Goal: Task Accomplishment & Management: Manage account settings

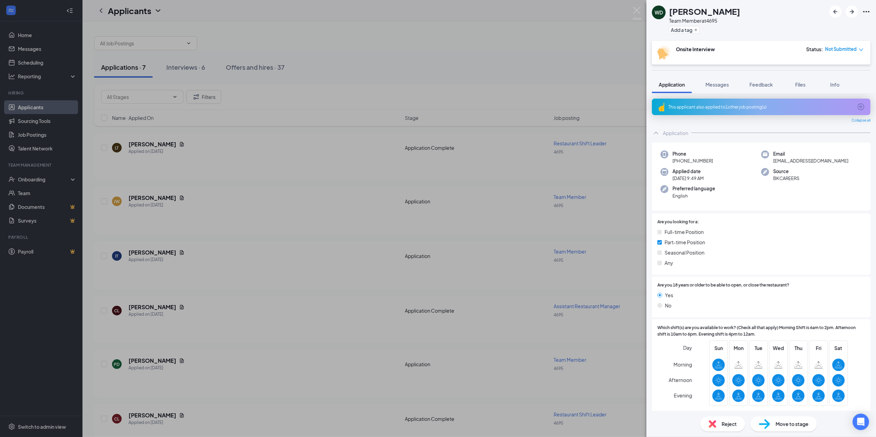
click at [730, 107] on div "This applicant also applied to 1 other job posting(s)" at bounding box center [761, 107] width 184 height 6
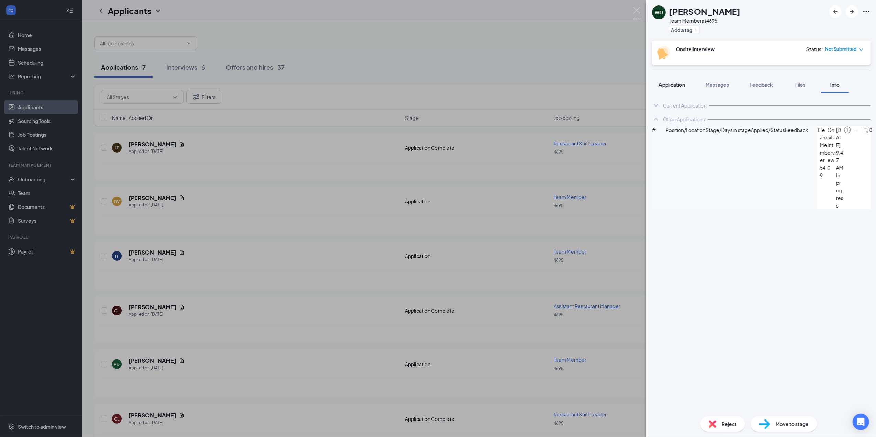
click at [667, 84] on span "Application" at bounding box center [672, 84] width 26 height 6
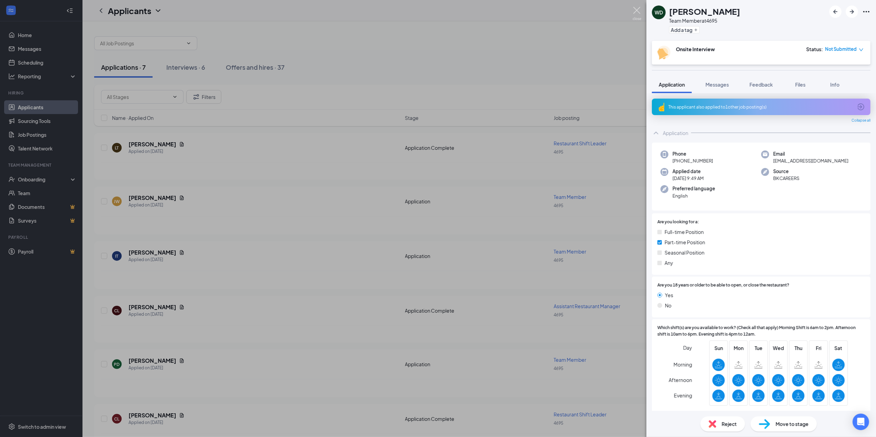
click at [637, 9] on img at bounding box center [637, 13] width 9 height 13
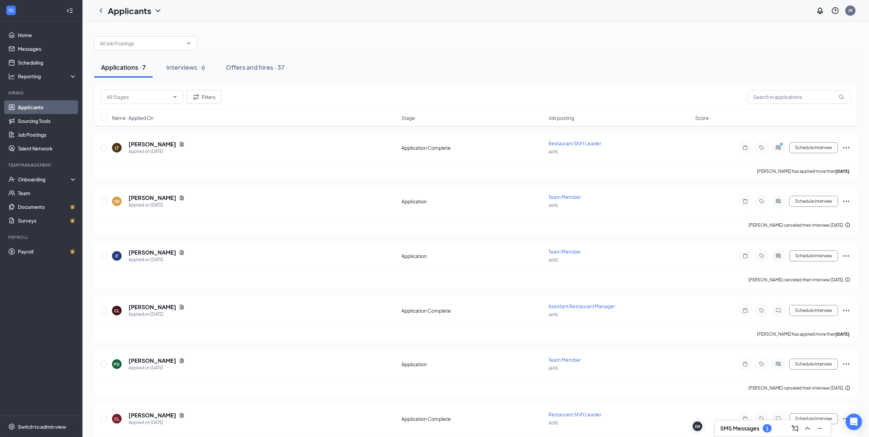
click at [742, 429] on h3 "SMS Messages" at bounding box center [740, 429] width 39 height 8
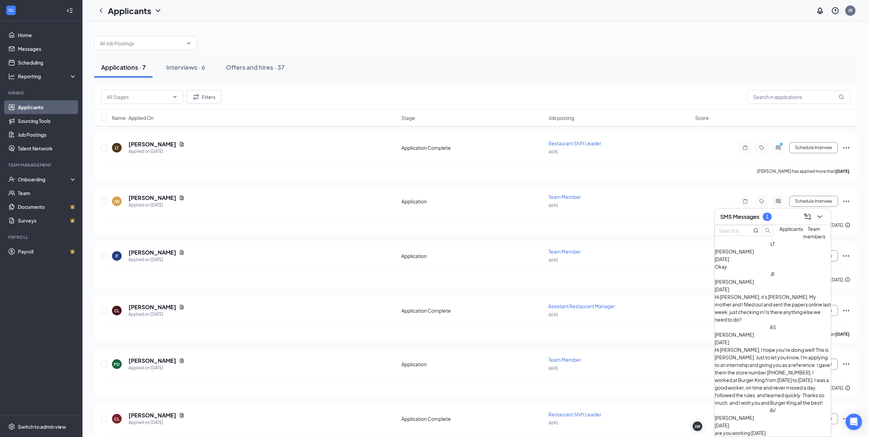
click at [754, 255] on span "[PERSON_NAME]" at bounding box center [734, 252] width 39 height 6
click at [699, 286] on icon "Cross" at bounding box center [696, 287] width 8 height 8
click at [749, 255] on span "[PERSON_NAME]" at bounding box center [734, 252] width 39 height 6
click at [698, 285] on icon "Cross" at bounding box center [696, 287] width 8 height 8
click at [146, 143] on h5 "[PERSON_NAME]" at bounding box center [153, 145] width 48 height 8
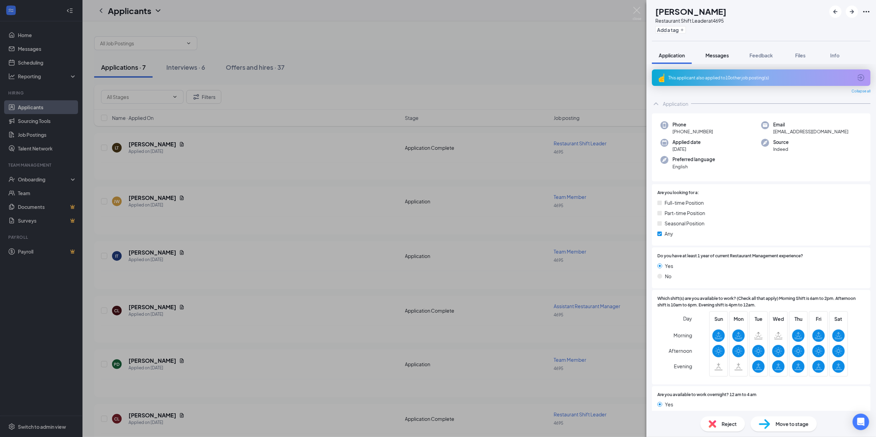
click at [708, 54] on span "Messages" at bounding box center [717, 55] width 23 height 6
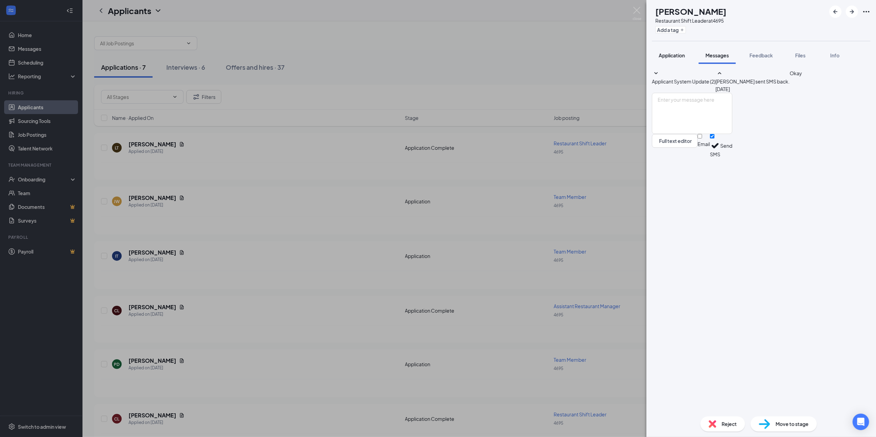
click at [664, 54] on span "Application" at bounding box center [672, 55] width 26 height 6
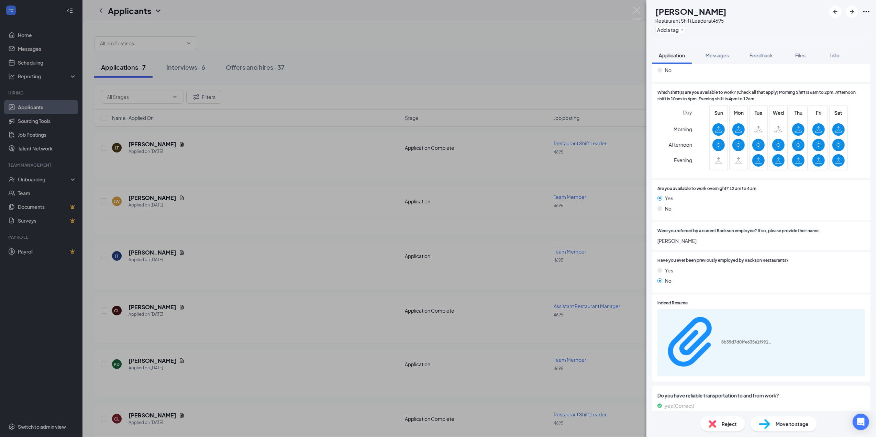
scroll to position [229, 0]
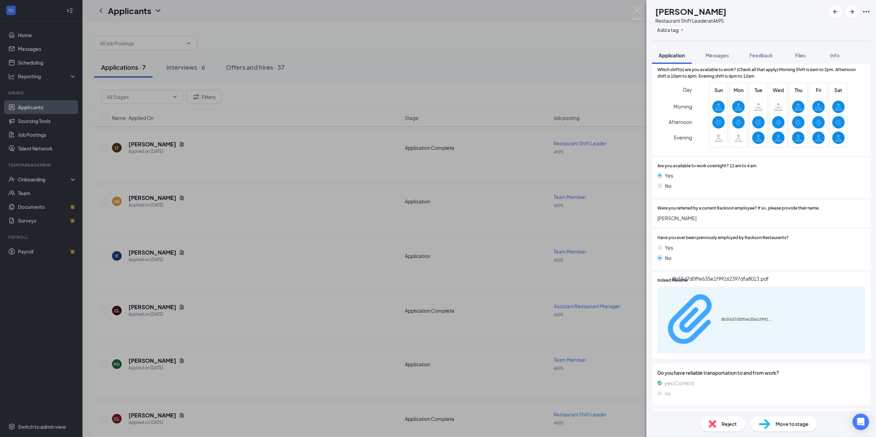
click at [722, 317] on div "8b55d7d0ffe635e1f99162397dfa8013.pdf" at bounding box center [748, 320] width 52 height 6
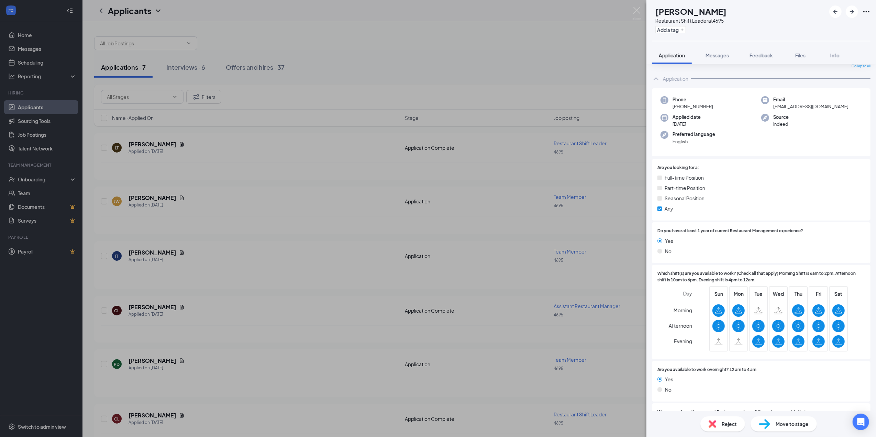
scroll to position [0, 0]
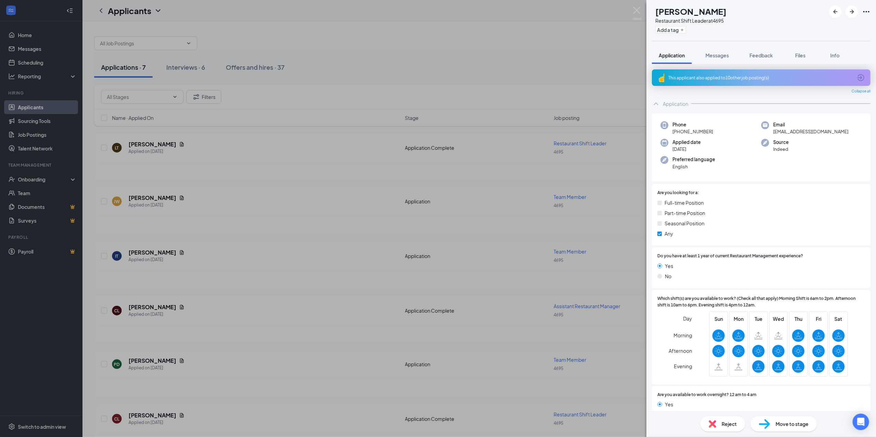
click at [740, 80] on div "This applicant also applied to 10 other job posting(s)" at bounding box center [761, 78] width 184 height 6
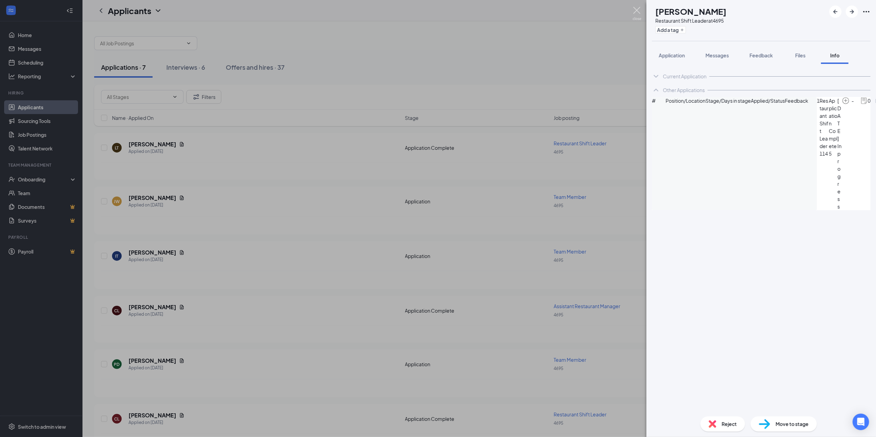
click at [635, 12] on img at bounding box center [637, 13] width 9 height 13
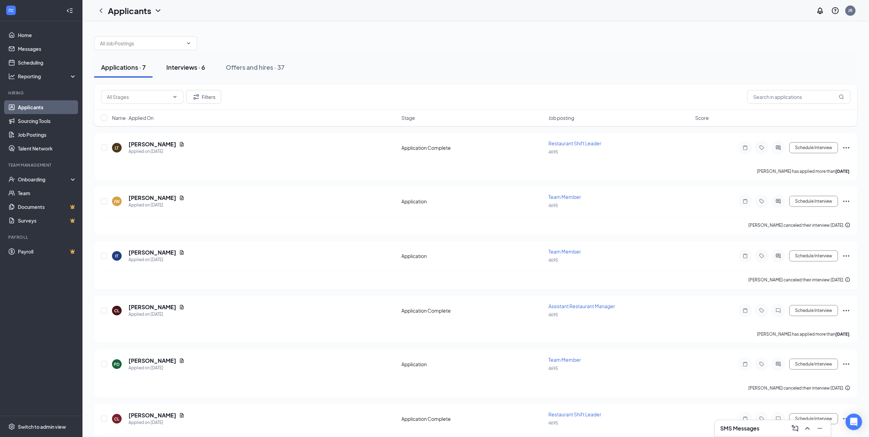
click at [185, 65] on div "Interviews · 6" at bounding box center [185, 67] width 39 height 9
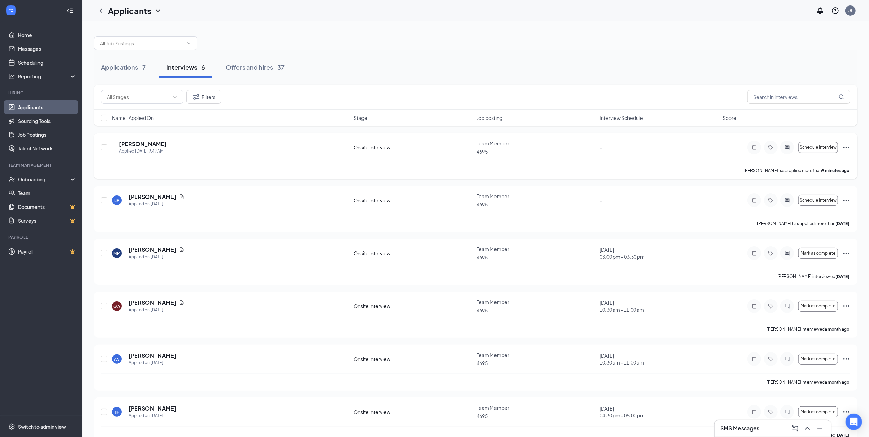
click at [158, 140] on div "WD [PERSON_NAME] Applied [DATE] 9:49 AM Onsite Interview Team Member 4695 - Sch…" at bounding box center [476, 156] width 764 height 46
click at [150, 143] on h5 "[PERSON_NAME]" at bounding box center [143, 144] width 48 height 8
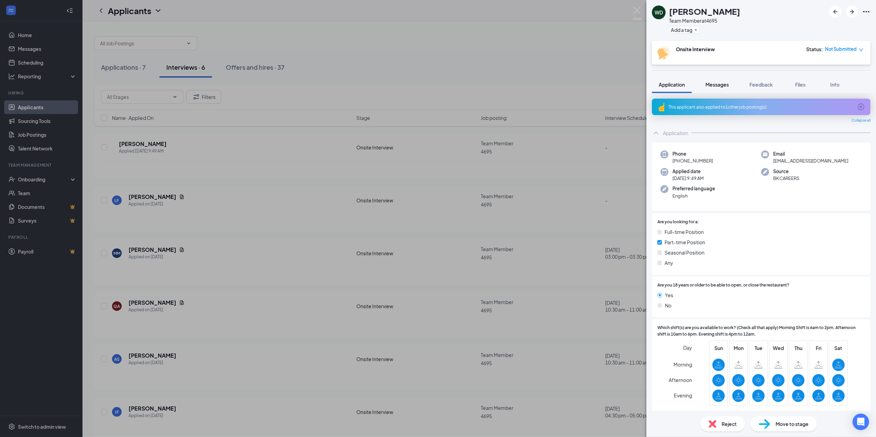
click at [717, 84] on span "Messages" at bounding box center [717, 84] width 23 height 6
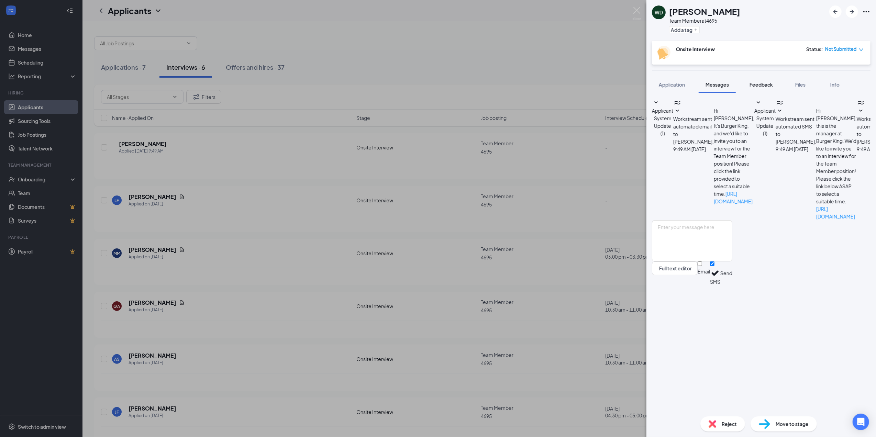
click at [760, 83] on span "Feedback" at bounding box center [761, 84] width 23 height 6
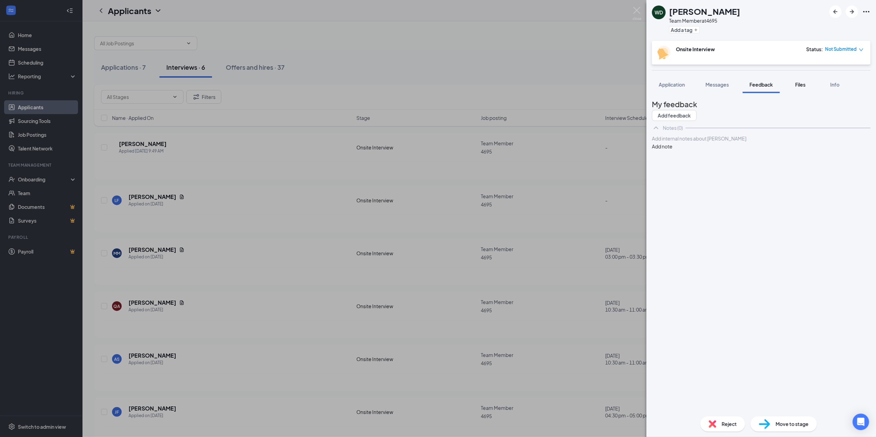
click at [801, 86] on span "Files" at bounding box center [801, 84] width 10 height 6
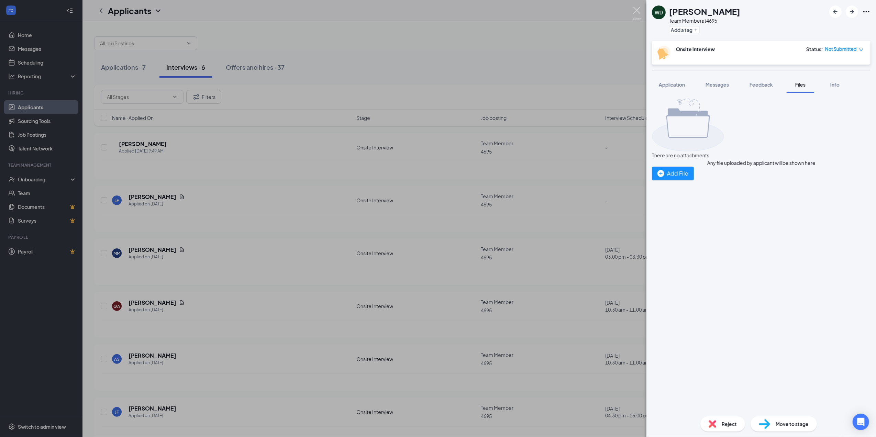
click at [635, 13] on img at bounding box center [637, 13] width 9 height 13
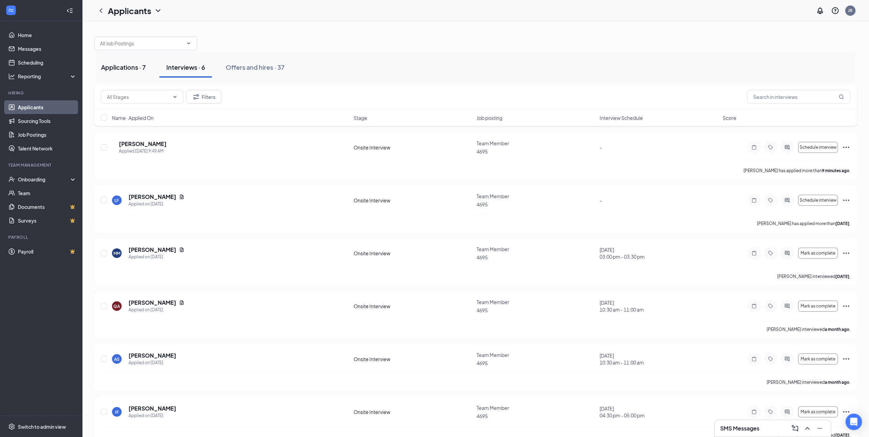
drag, startPoint x: 120, startPoint y: 66, endPoint x: 111, endPoint y: 71, distance: 10.6
click at [120, 66] on div "Applications · 7" at bounding box center [123, 67] width 45 height 9
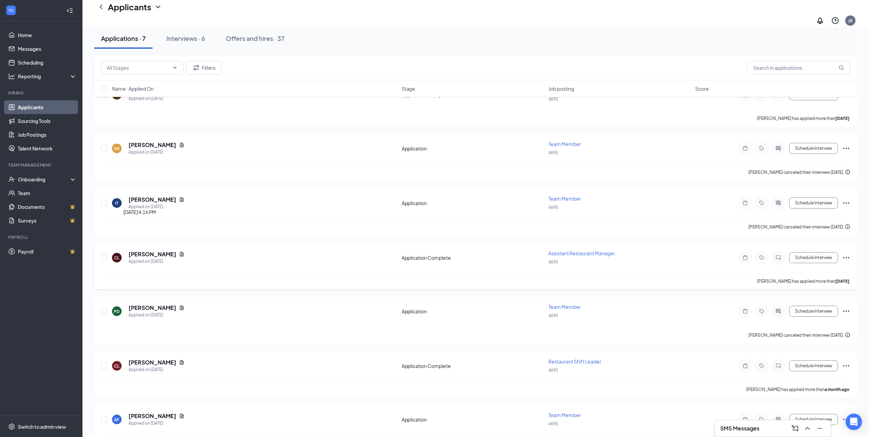
scroll to position [76, 0]
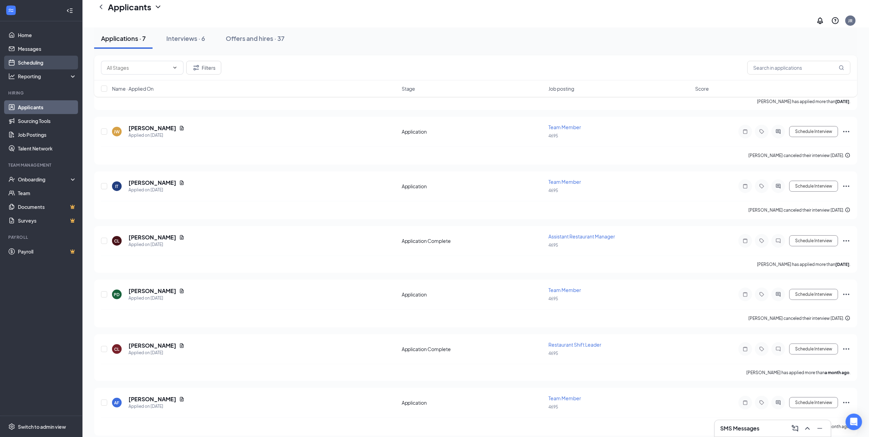
click at [34, 65] on link "Scheduling" at bounding box center [47, 63] width 59 height 14
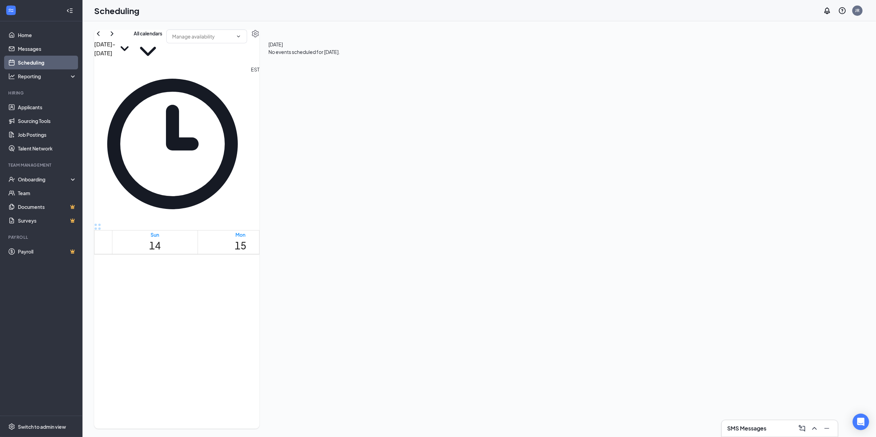
scroll to position [246, 0]
click at [113, 36] on icon "ChevronRight" at bounding box center [112, 33] width 3 height 4
click at [225, 437] on span "3:00-3:30 PM" at bounding box center [238, 442] width 27 height 7
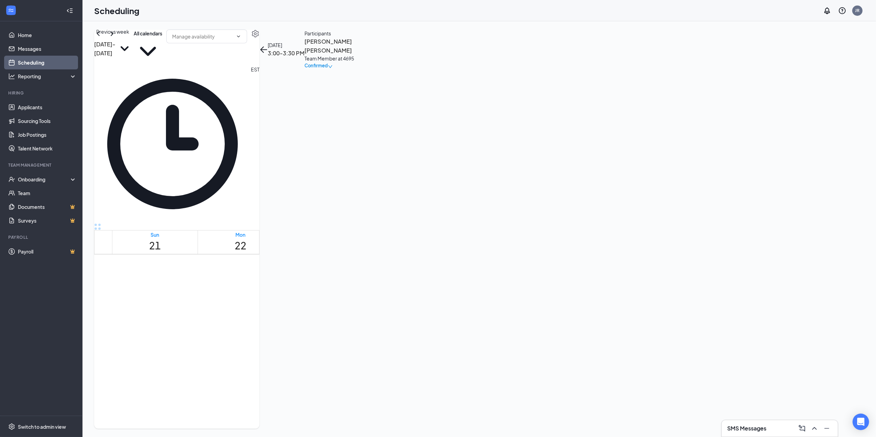
click at [102, 38] on icon "ChevronLeft" at bounding box center [98, 34] width 8 height 8
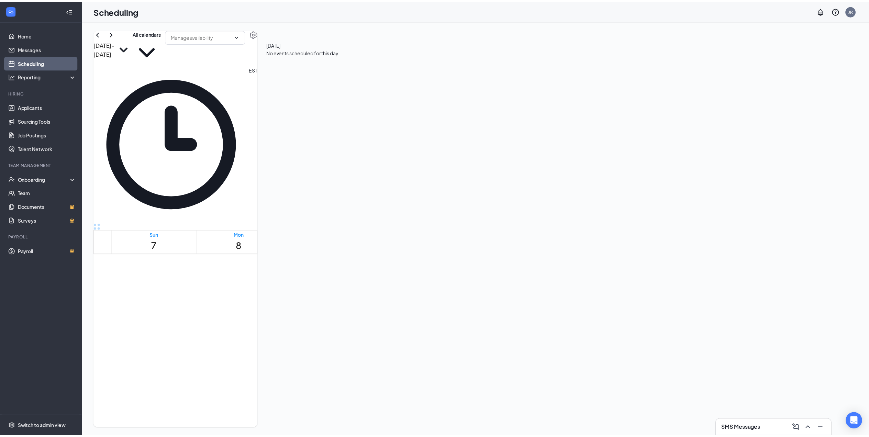
scroll to position [429, 0]
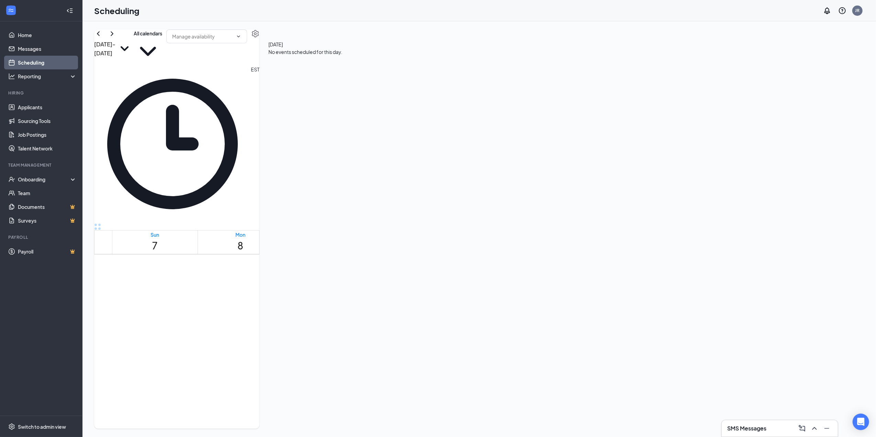
click at [36, 109] on link "Applicants" at bounding box center [47, 107] width 59 height 14
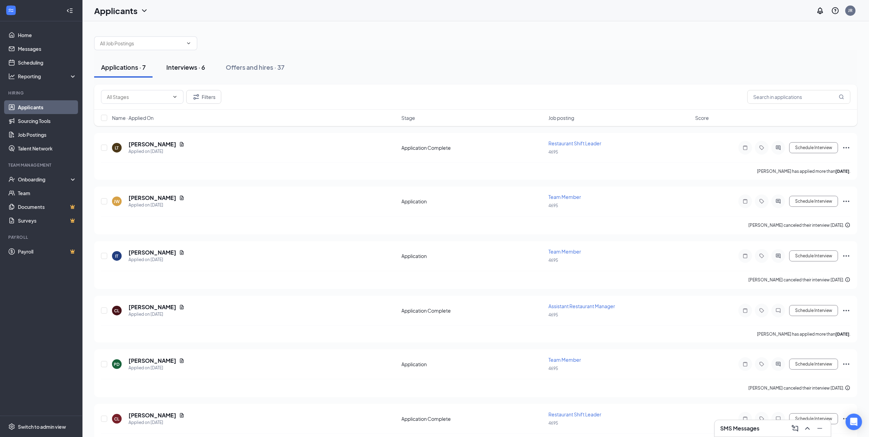
click at [199, 68] on div "Interviews · 6" at bounding box center [185, 67] width 39 height 9
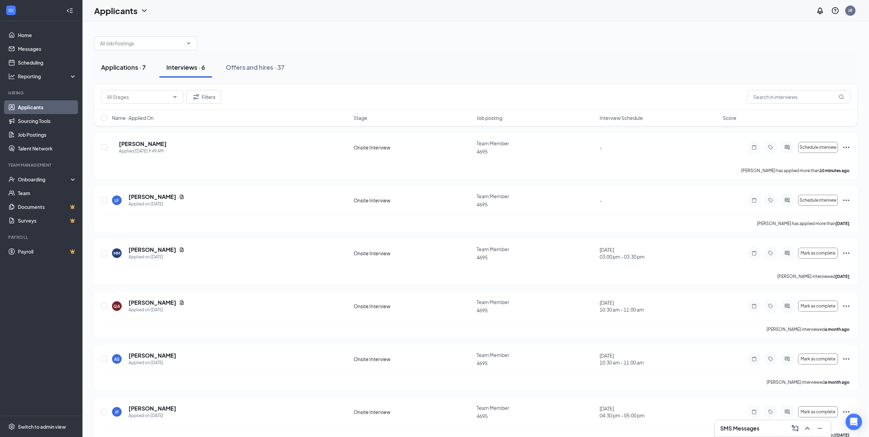
click at [123, 66] on div "Applications · 7" at bounding box center [123, 67] width 45 height 9
